Goal: Check status: Check status

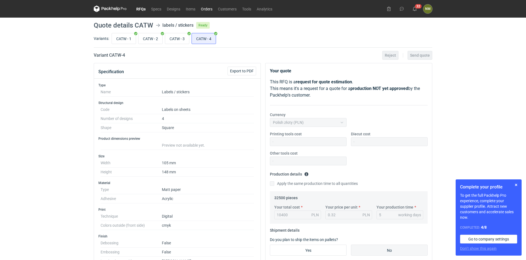
click at [205, 9] on link "Orders" at bounding box center [206, 8] width 17 height 7
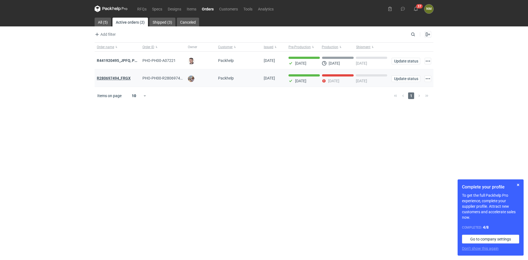
click at [120, 78] on strong "R280697494_FRGX" at bounding box center [114, 78] width 34 height 4
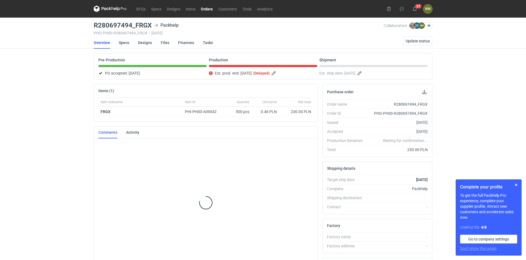
scroll to position [4, 0]
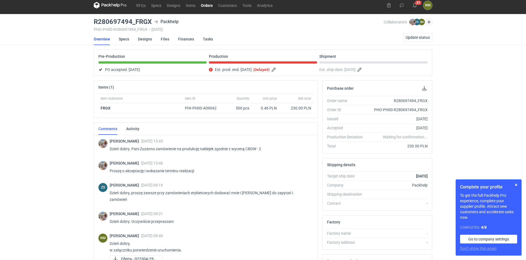
click at [279, 70] on div "Est. prod. end: [DATE] ( Delayed )" at bounding box center [263, 69] width 108 height 7
click at [278, 69] on button "button" at bounding box center [274, 69] width 7 height 7
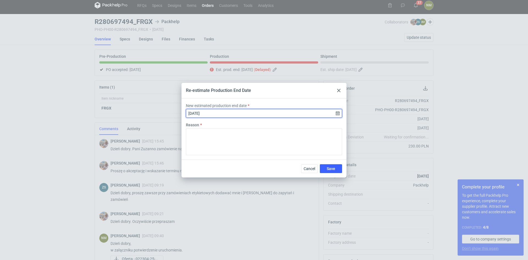
click at [214, 115] on input "[DATE]" at bounding box center [264, 113] width 156 height 9
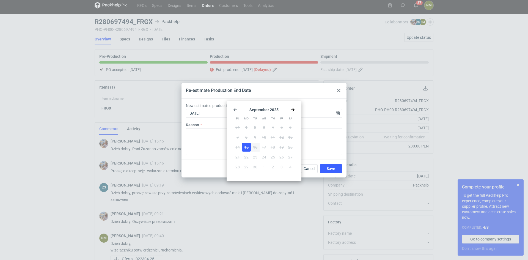
click at [339, 90] on icon at bounding box center [338, 90] width 3 height 3
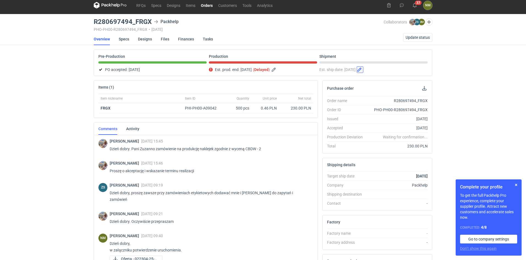
click at [363, 70] on button "button" at bounding box center [360, 69] width 7 height 7
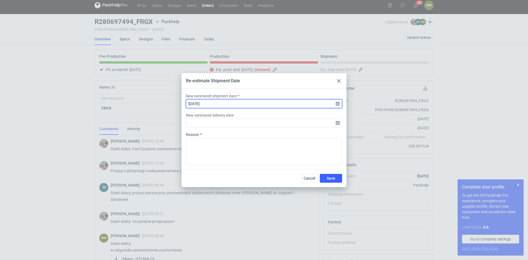
click at [225, 104] on input "[DATE]" at bounding box center [264, 103] width 156 height 9
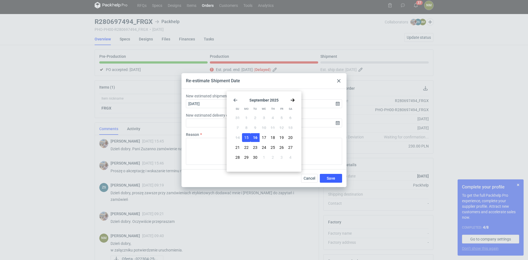
click at [254, 139] on span "16" at bounding box center [255, 137] width 4 height 5
type input "[DATE]"
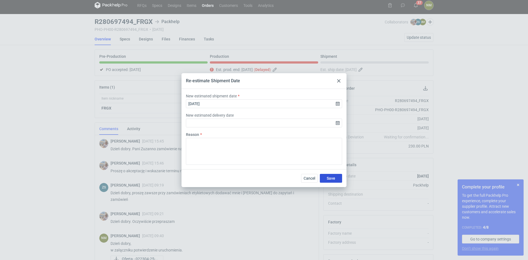
click at [333, 179] on span "Save" at bounding box center [331, 178] width 9 height 4
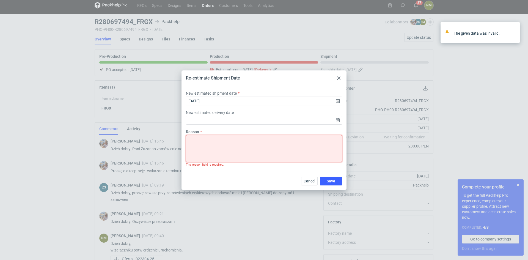
click at [224, 148] on textarea "Reason" at bounding box center [264, 148] width 156 height 27
type textarea "."
click at [328, 182] on span "Save" at bounding box center [331, 181] width 9 height 4
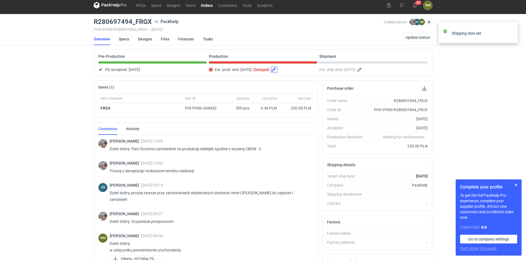
click at [278, 69] on button "button" at bounding box center [274, 69] width 7 height 7
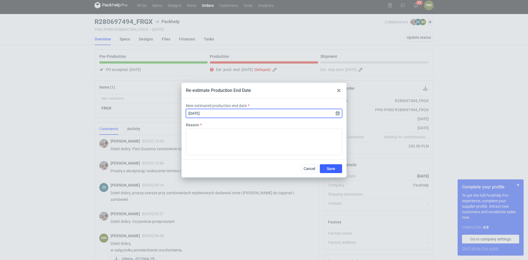
click at [233, 115] on input "[DATE]" at bounding box center [264, 113] width 156 height 9
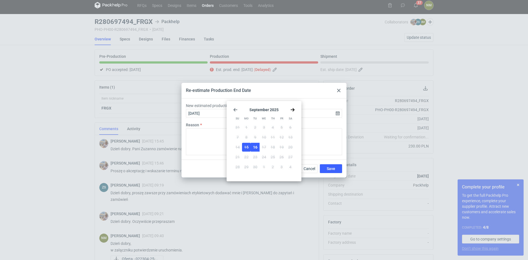
click at [256, 147] on span "16" at bounding box center [255, 146] width 4 height 5
type input "[DATE]"
click at [332, 168] on span "Save" at bounding box center [331, 169] width 9 height 4
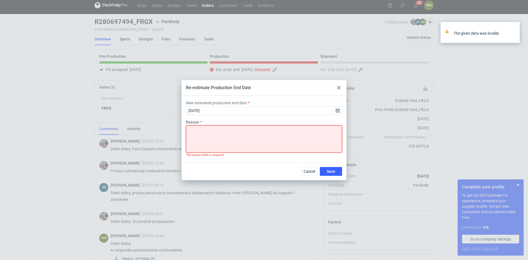
click at [262, 143] on textarea "Reason" at bounding box center [264, 138] width 156 height 27
type textarea "."
click at [331, 170] on span "Save" at bounding box center [331, 171] width 9 height 4
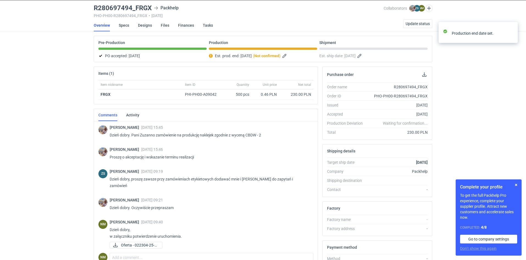
scroll to position [93, 0]
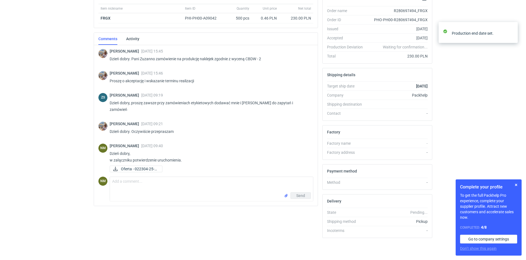
click at [140, 192] on div "Send" at bounding box center [211, 196] width 203 height 9
click at [143, 186] on textarea "Comment message" at bounding box center [211, 184] width 203 height 15
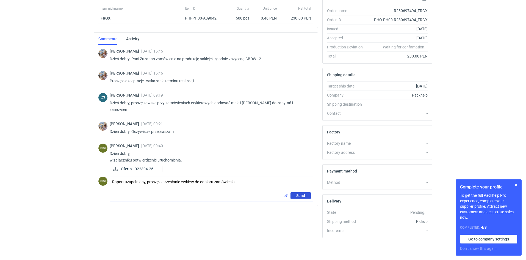
type textarea "Raport uzupełniony, proszę o przesłanie etykiety do odbioru zamówienia"
click at [303, 194] on span "Send" at bounding box center [300, 196] width 9 height 4
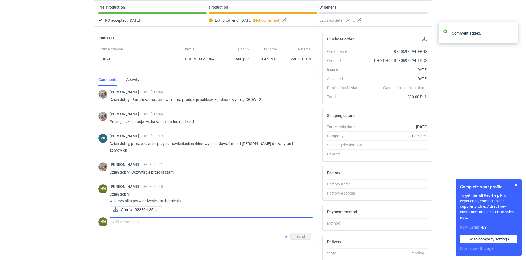
scroll to position [0, 0]
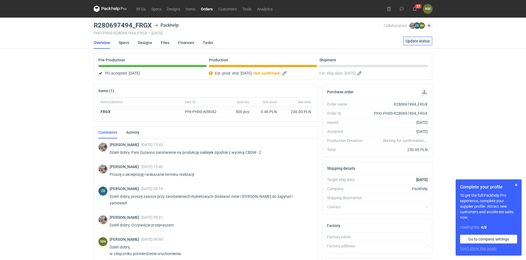
click at [419, 39] on span "Update status" at bounding box center [418, 41] width 24 height 4
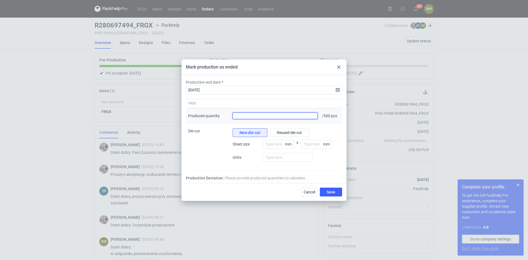
click at [262, 117] on input "Produced quantity" at bounding box center [275, 115] width 85 height 7
click at [340, 67] on div at bounding box center [338, 67] width 7 height 7
